Goal: Task Accomplishment & Management: Use online tool/utility

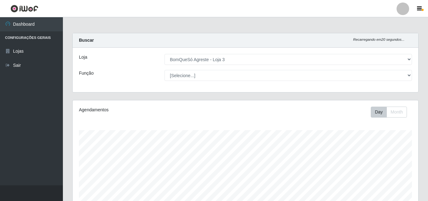
select select "215"
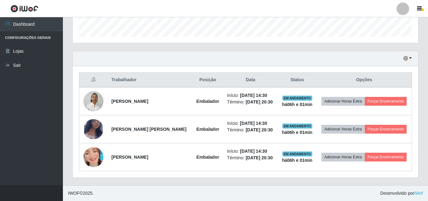
scroll to position [130, 345]
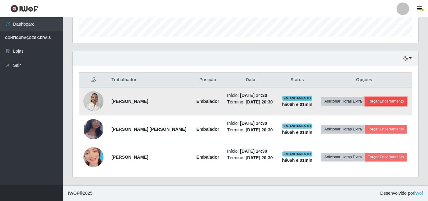
click at [399, 102] on button "Forçar Encerramento" at bounding box center [386, 101] width 42 height 9
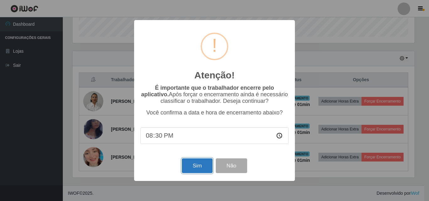
click at [199, 164] on button "Sim" at bounding box center [197, 166] width 30 height 15
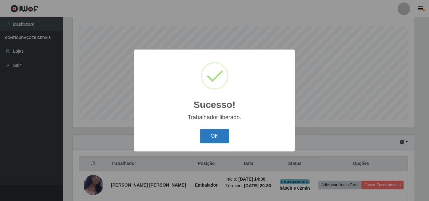
click at [220, 132] on button "OK" at bounding box center [214, 136] width 29 height 15
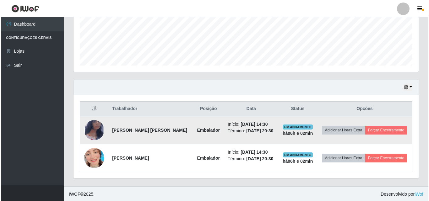
scroll to position [160, 0]
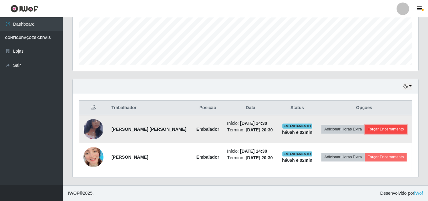
click at [379, 129] on button "Forçar Encerramento" at bounding box center [386, 129] width 42 height 9
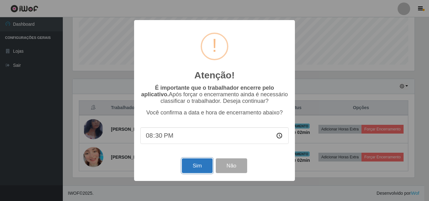
click at [208, 167] on button "Sim" at bounding box center [197, 166] width 30 height 15
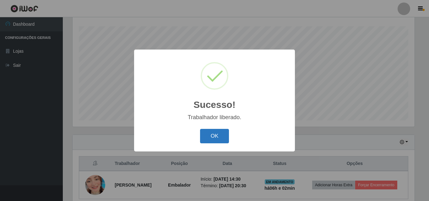
click at [219, 141] on button "OK" at bounding box center [214, 136] width 29 height 15
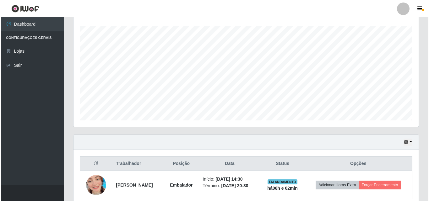
scroll to position [132, 0]
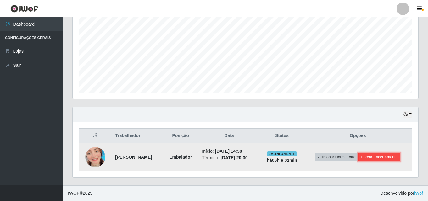
click at [390, 156] on button "Forçar Encerramento" at bounding box center [379, 157] width 42 height 9
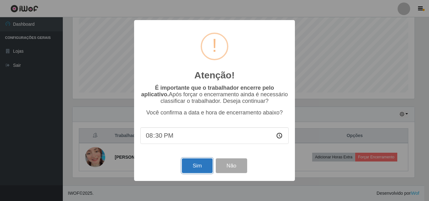
click at [192, 171] on button "Sim" at bounding box center [197, 166] width 30 height 15
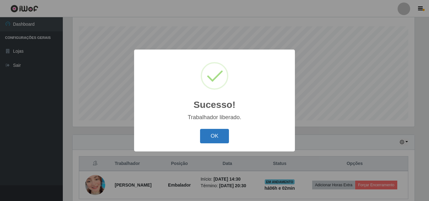
click at [222, 138] on button "OK" at bounding box center [214, 136] width 29 height 15
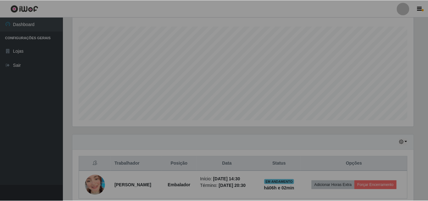
scroll to position [0, 0]
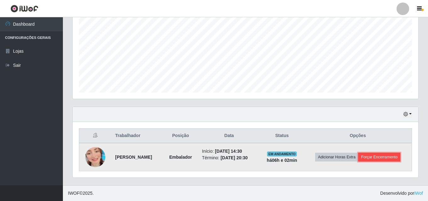
click at [386, 154] on button "Forçar Encerramento" at bounding box center [379, 157] width 42 height 9
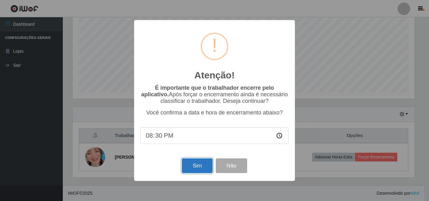
click at [203, 168] on button "Sim" at bounding box center [197, 166] width 30 height 15
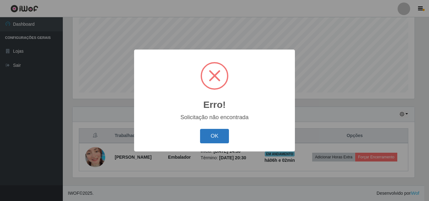
click at [215, 137] on button "OK" at bounding box center [214, 136] width 29 height 15
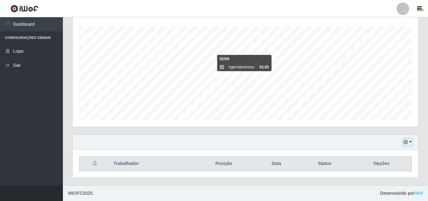
click at [411, 143] on button "button" at bounding box center [407, 142] width 9 height 7
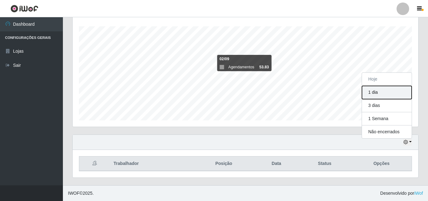
click at [395, 90] on button "1 dia" at bounding box center [387, 92] width 50 height 13
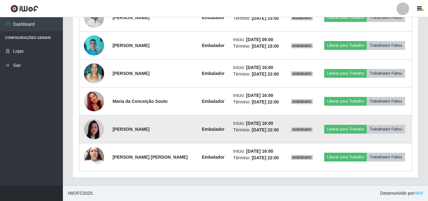
click at [101, 130] on img at bounding box center [94, 129] width 20 height 27
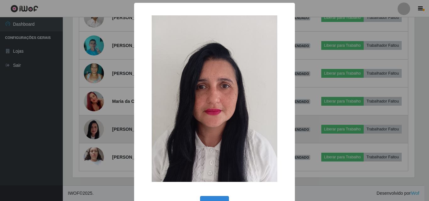
click at [101, 130] on div "× OK Cancel" at bounding box center [214, 100] width 429 height 201
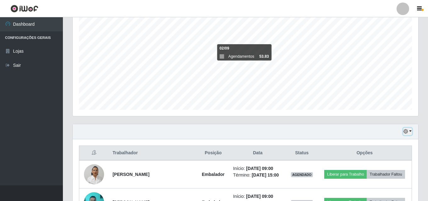
click at [410, 133] on button "button" at bounding box center [407, 131] width 9 height 7
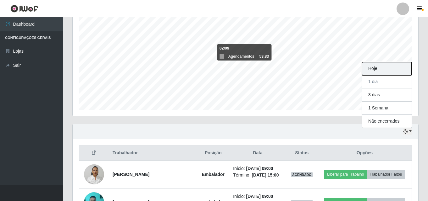
click at [385, 64] on button "Hoje" at bounding box center [387, 68] width 50 height 13
